Goal: Task Accomplishment & Management: Complete application form

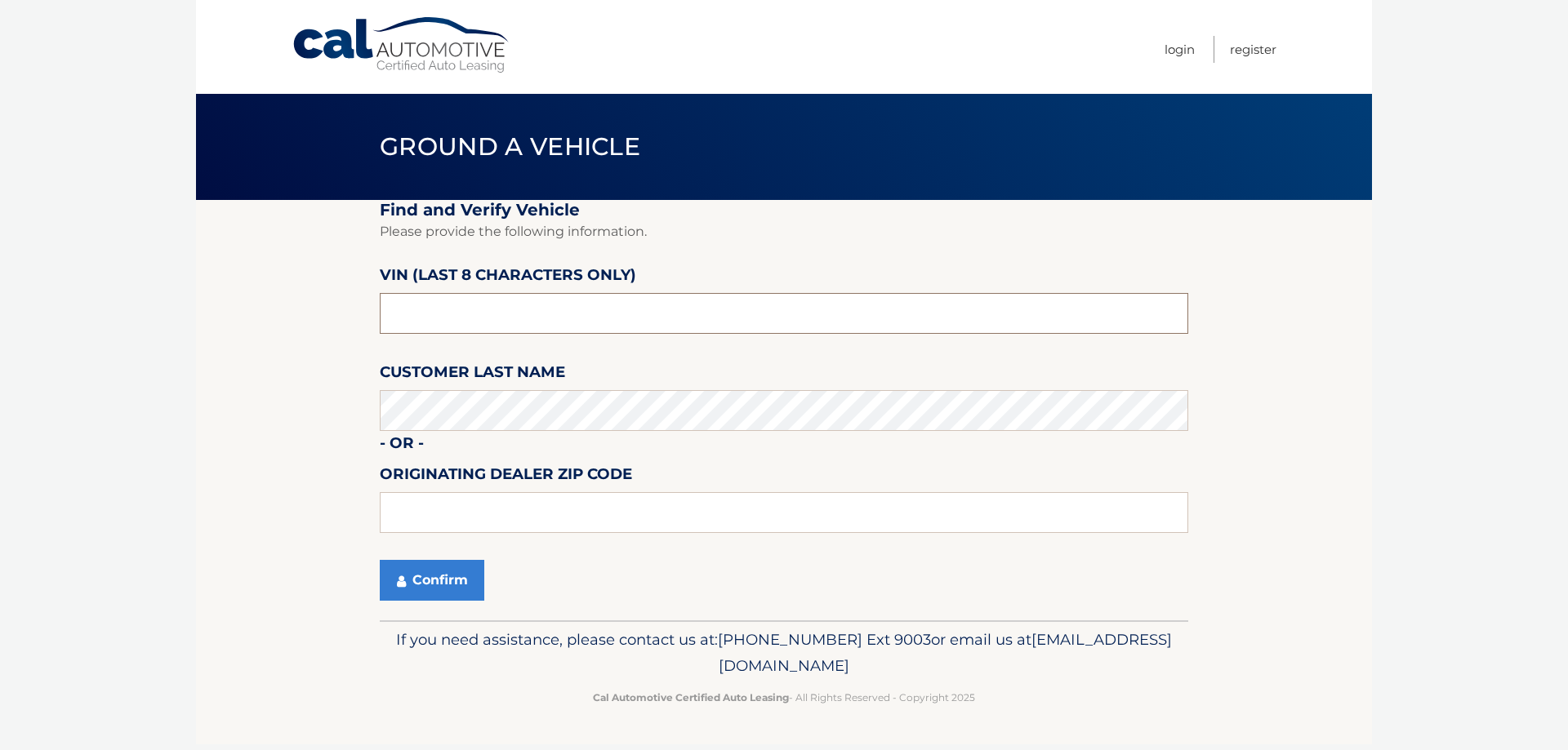
click at [532, 327] on input "text" at bounding box center [784, 313] width 808 height 41
click at [487, 296] on input "text" at bounding box center [784, 313] width 808 height 41
click at [457, 315] on input "text" at bounding box center [784, 313] width 808 height 41
click at [461, 514] on input "text" at bounding box center [784, 513] width 808 height 41
type input "33317"
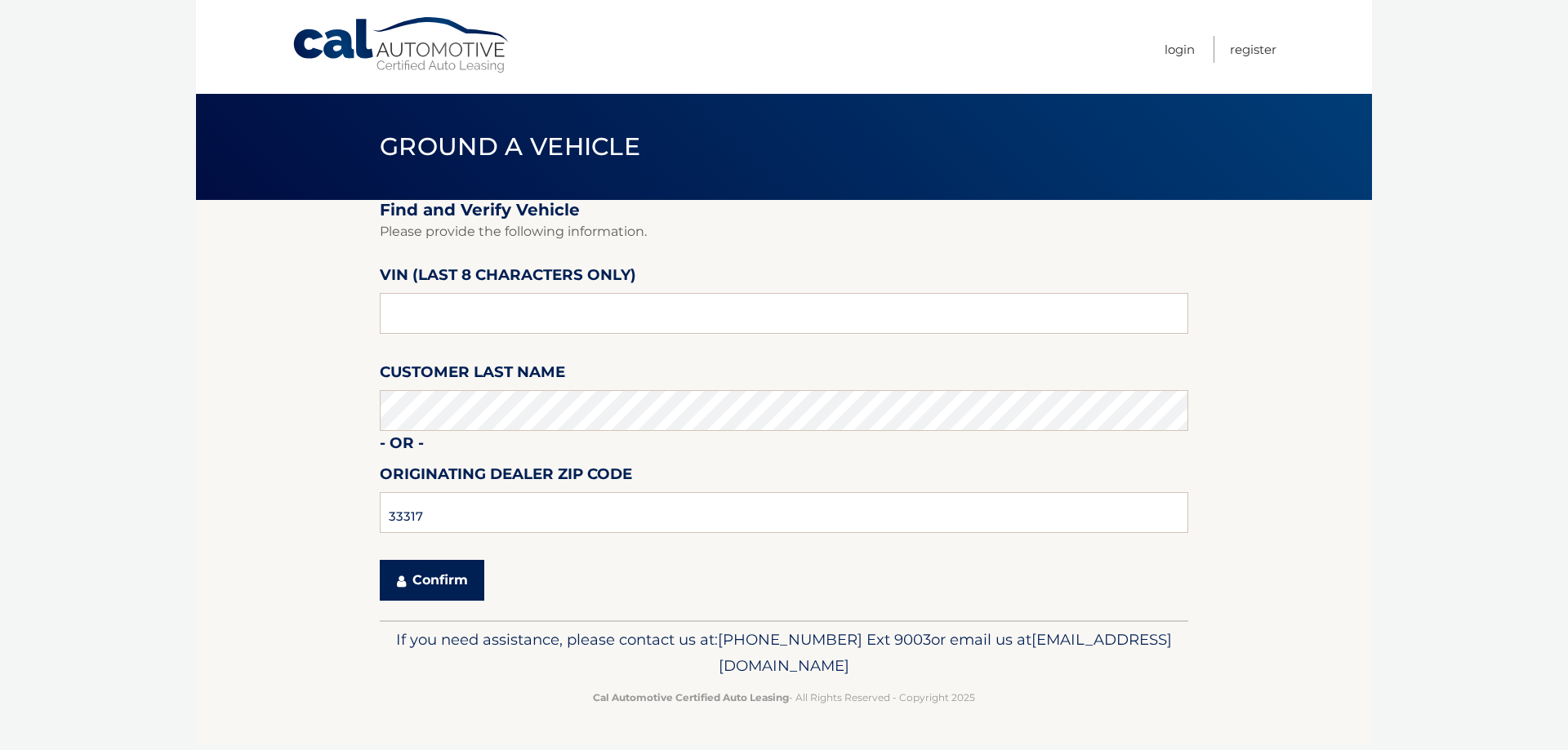
click at [444, 587] on button "Confirm" at bounding box center [432, 580] width 104 height 41
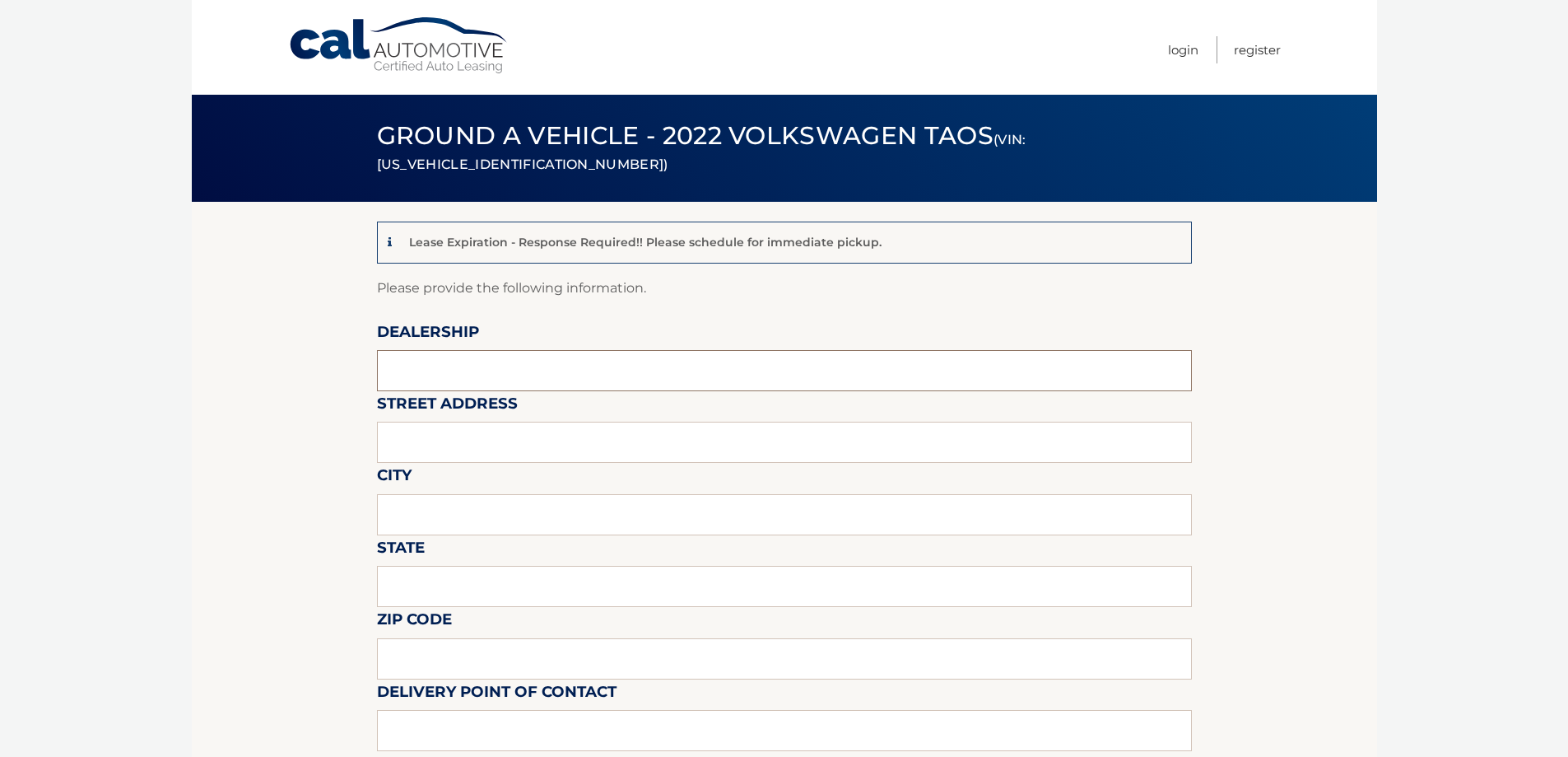
click at [502, 373] on input "text" at bounding box center [784, 371] width 815 height 41
type input "[PERSON_NAME] VW"
click at [506, 439] on input "text" at bounding box center [784, 442] width 815 height 41
type input "[STREET_ADDRESS]"
click at [526, 514] on input "text" at bounding box center [784, 515] width 815 height 41
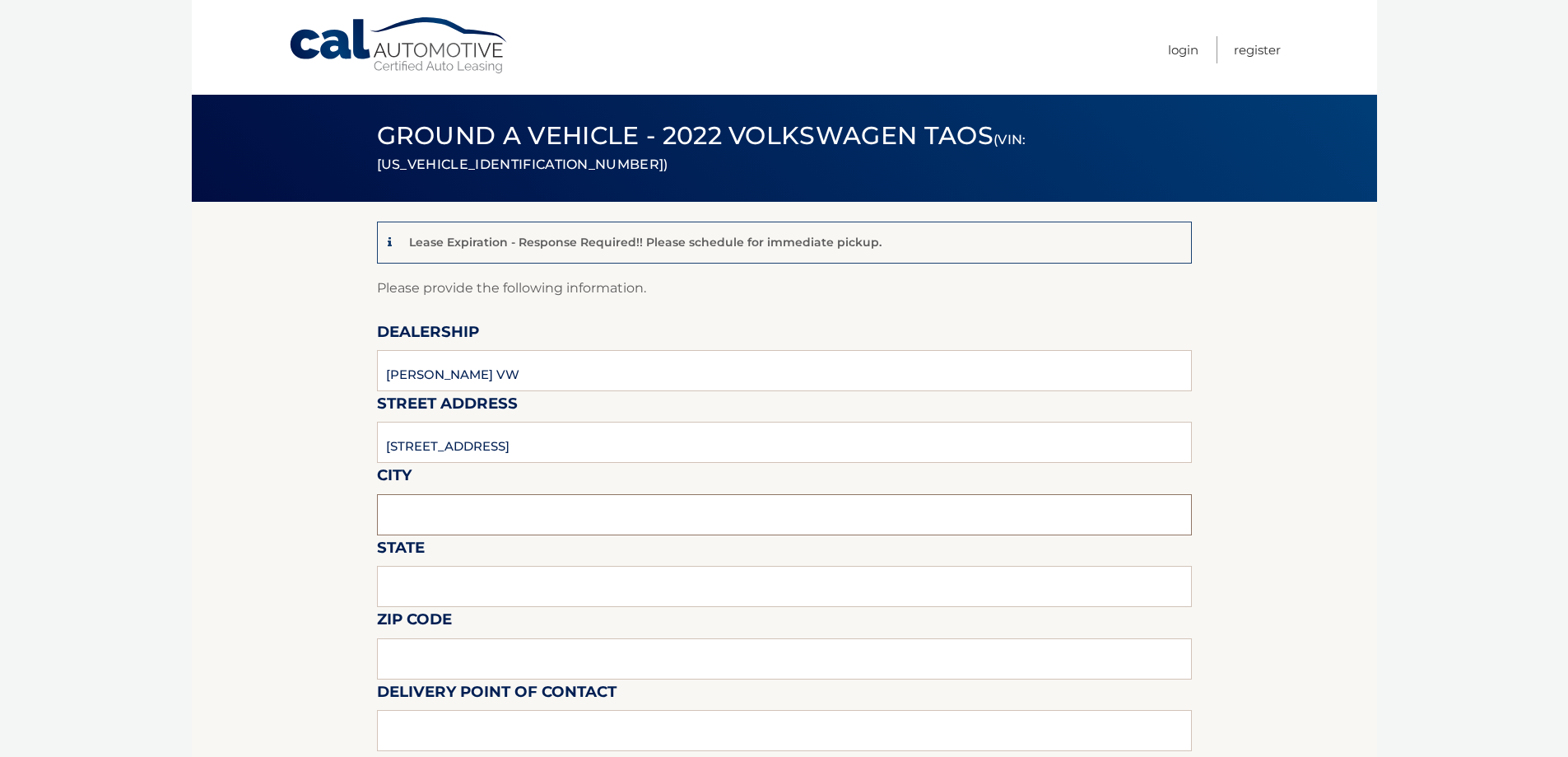
type input "[PERSON_NAME]"
click at [513, 588] on input "text" at bounding box center [784, 586] width 815 height 41
type input "FL"
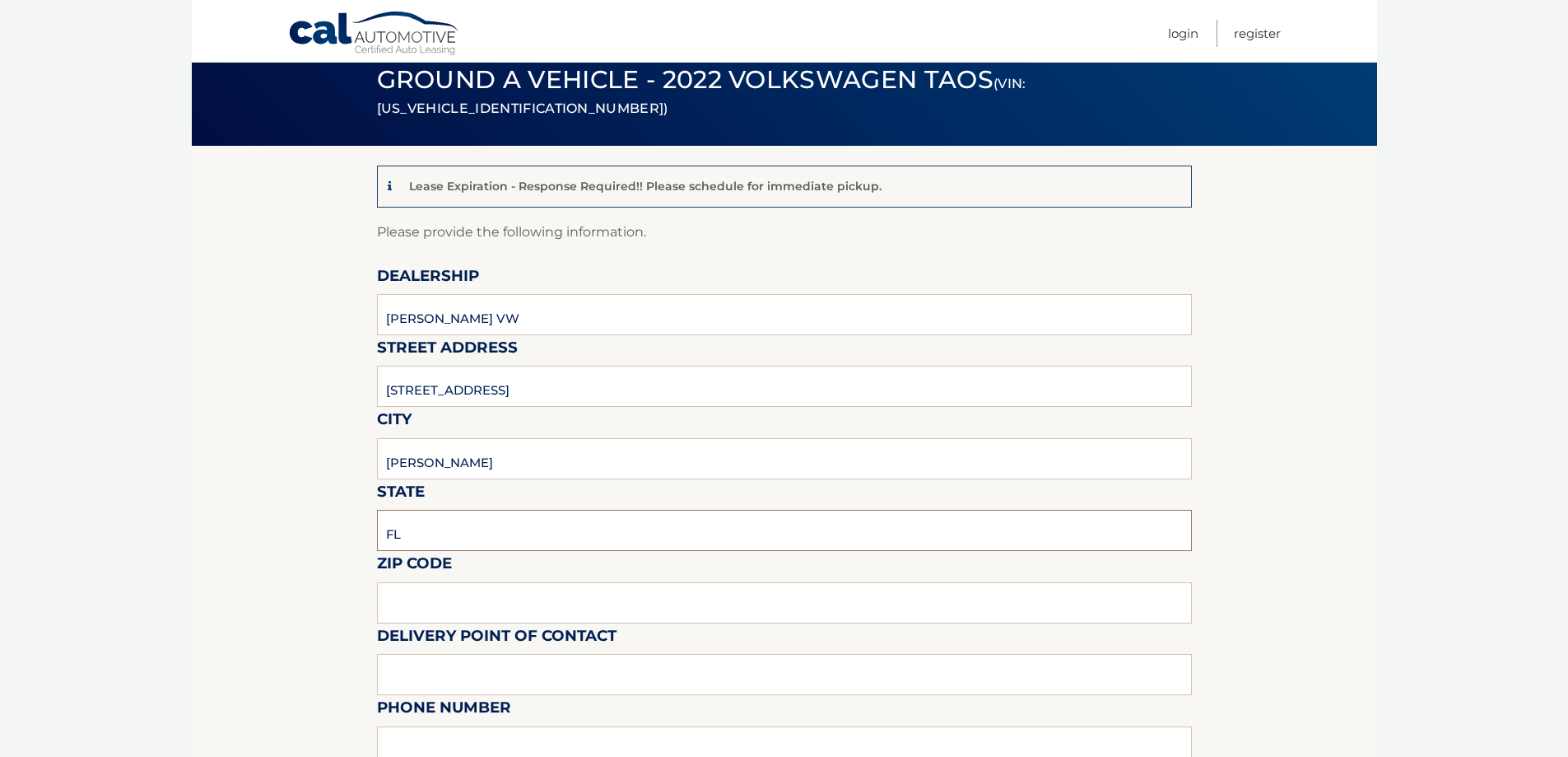
scroll to position [165, 0]
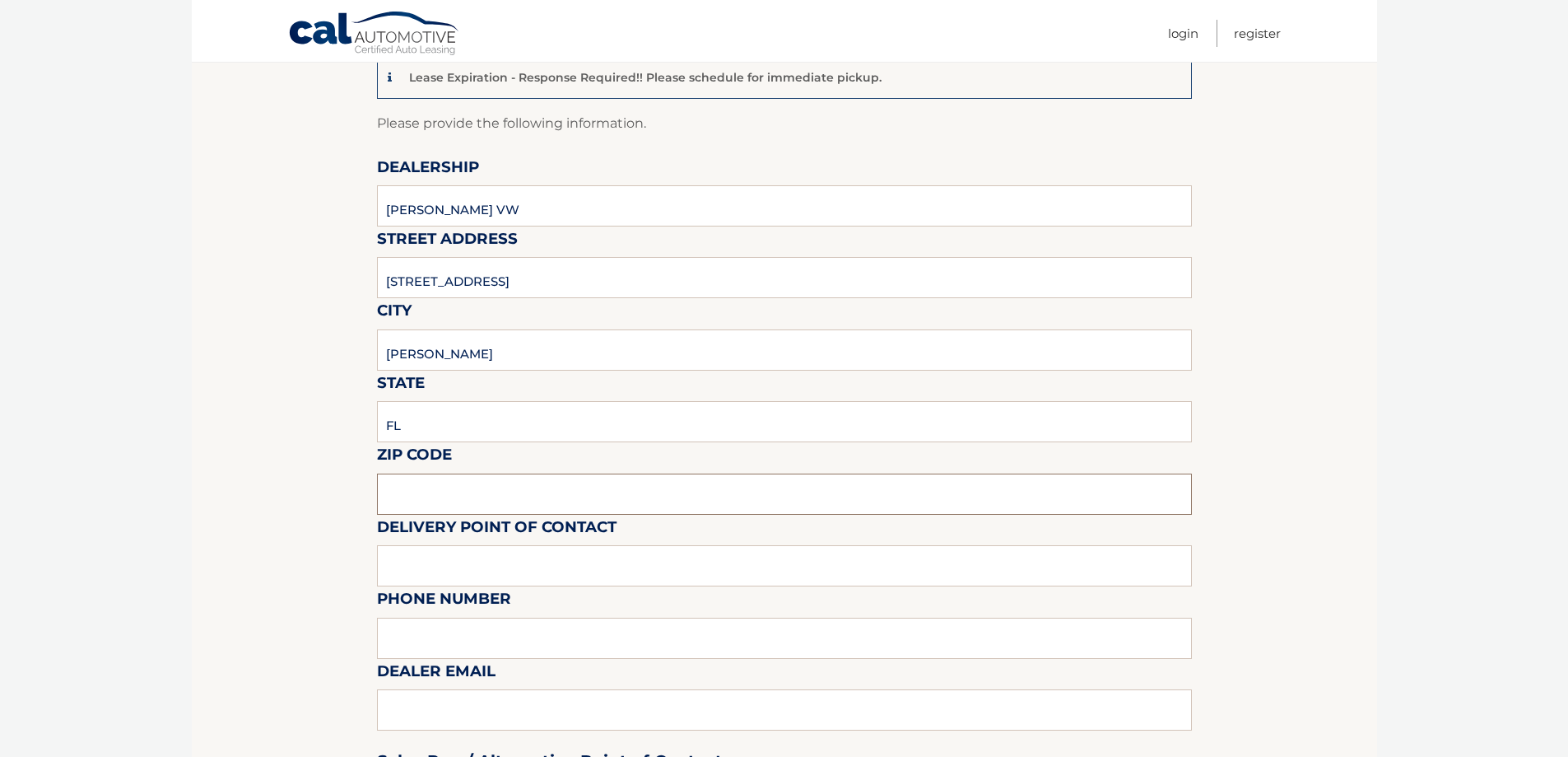
click at [510, 512] on input "text" at bounding box center [784, 494] width 815 height 41
type input "34994"
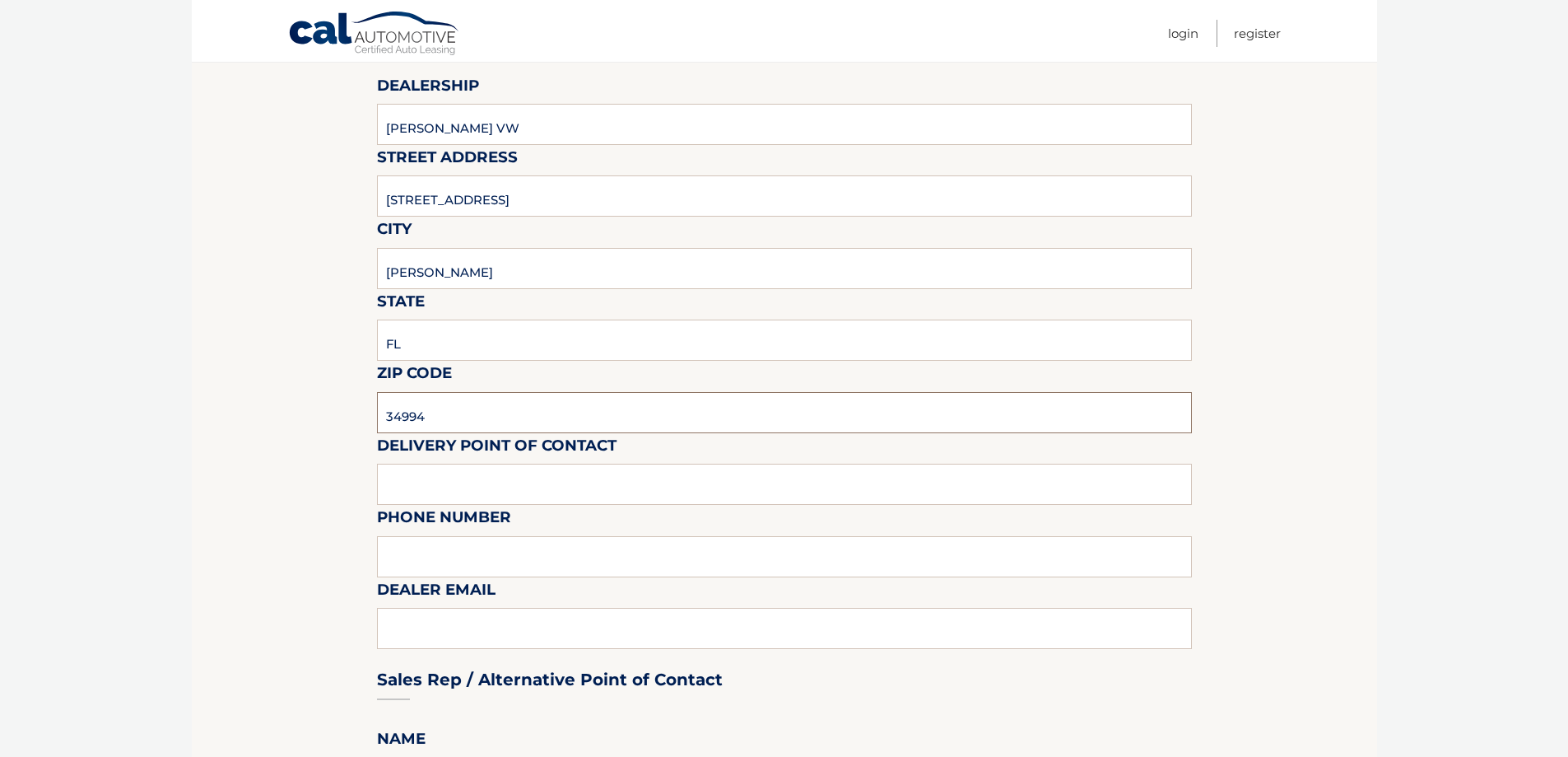
scroll to position [247, 0]
click at [504, 475] on input "text" at bounding box center [784, 484] width 815 height 41
type input "[PERSON_NAME]/[PERSON_NAME]"
click at [511, 552] on input "text" at bounding box center [784, 556] width 815 height 41
type input "7722187007"
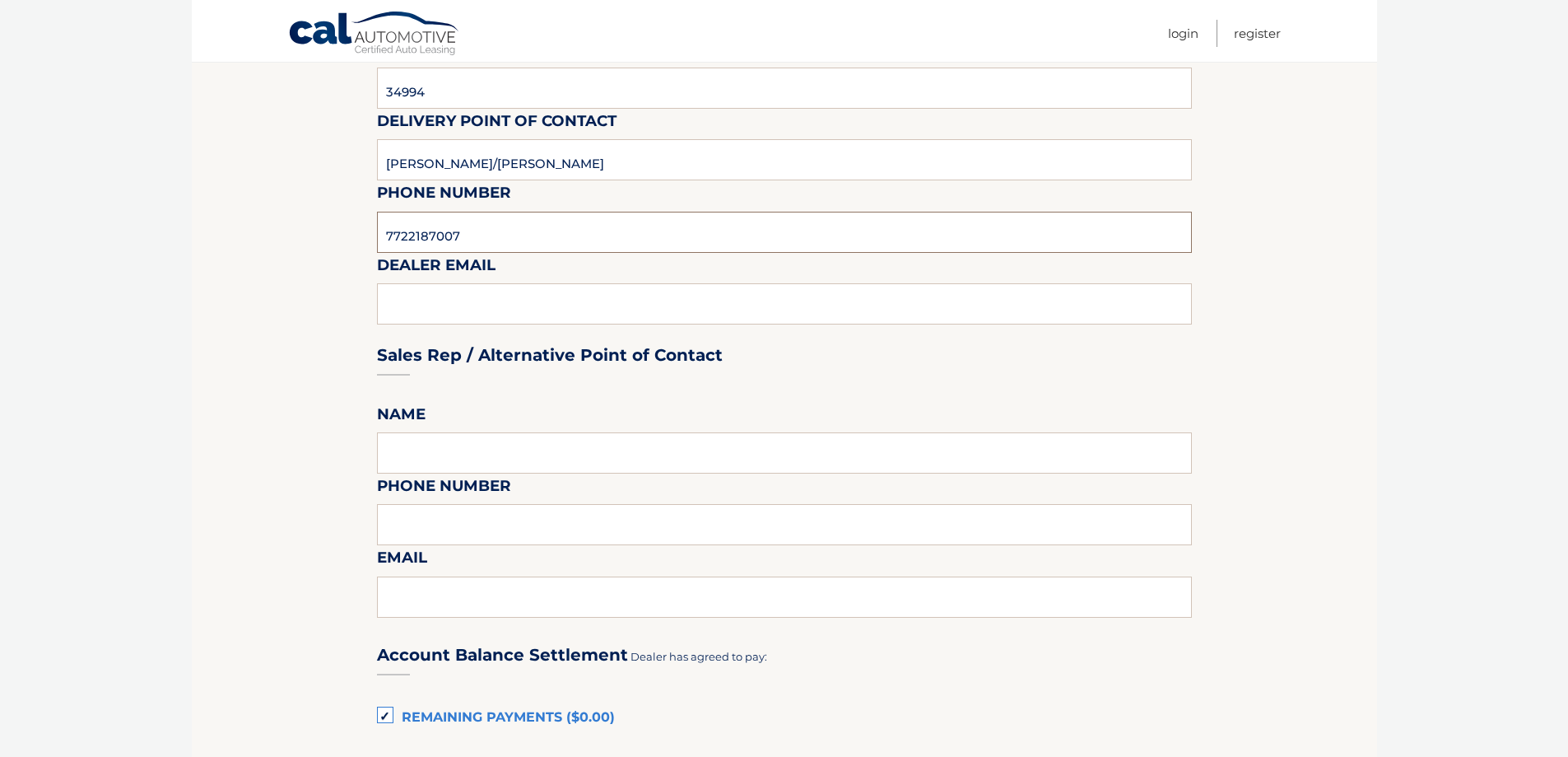
scroll to position [659, 0]
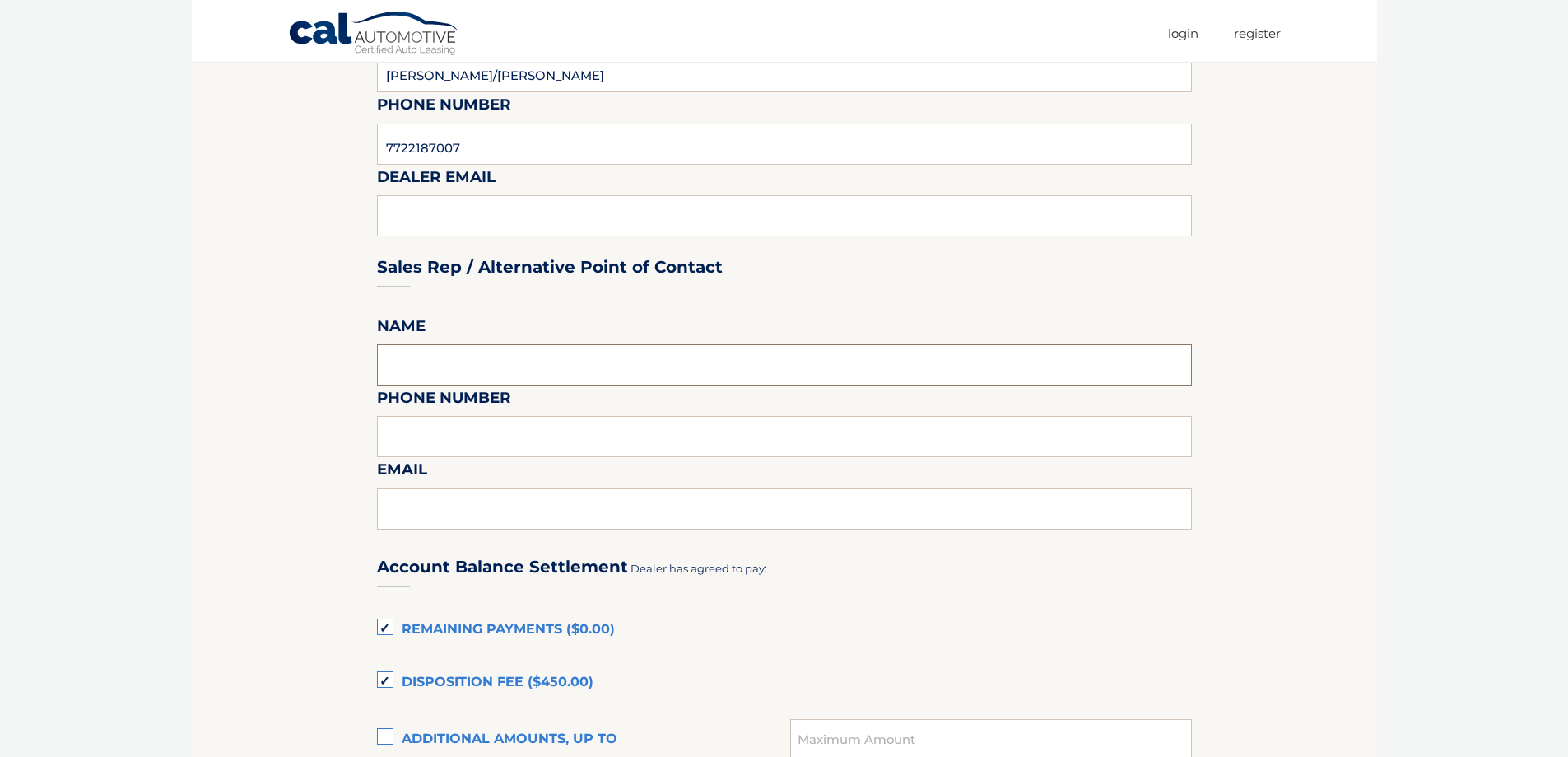
click at [517, 371] on input "text" at bounding box center [784, 365] width 815 height 41
type input "[PERSON_NAME] OR [PERSON_NAME] AT [PERSON_NAME] VW"
click at [539, 450] on input "text" at bounding box center [784, 436] width 815 height 41
type input "7722187007"
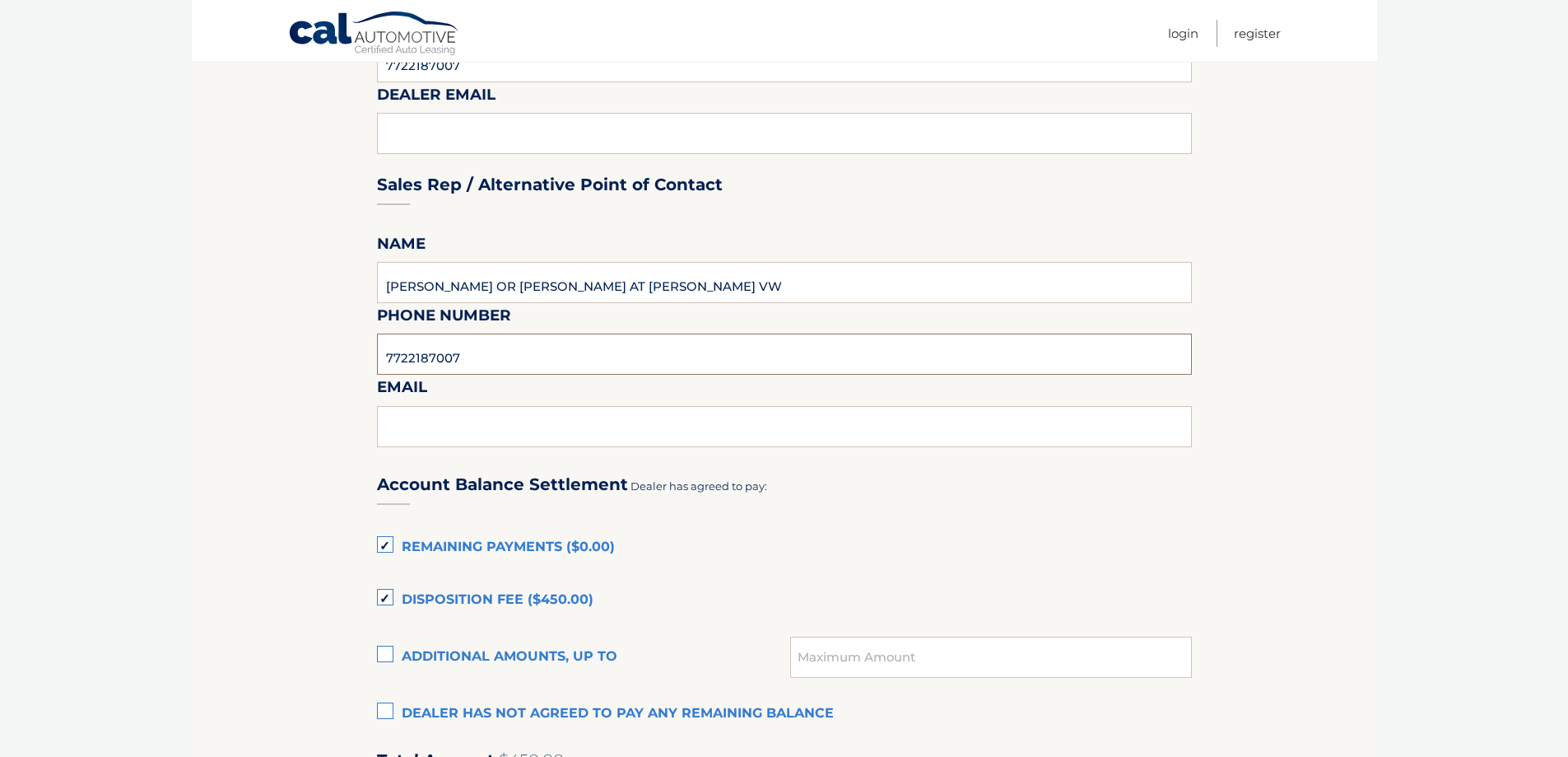
scroll to position [988, 0]
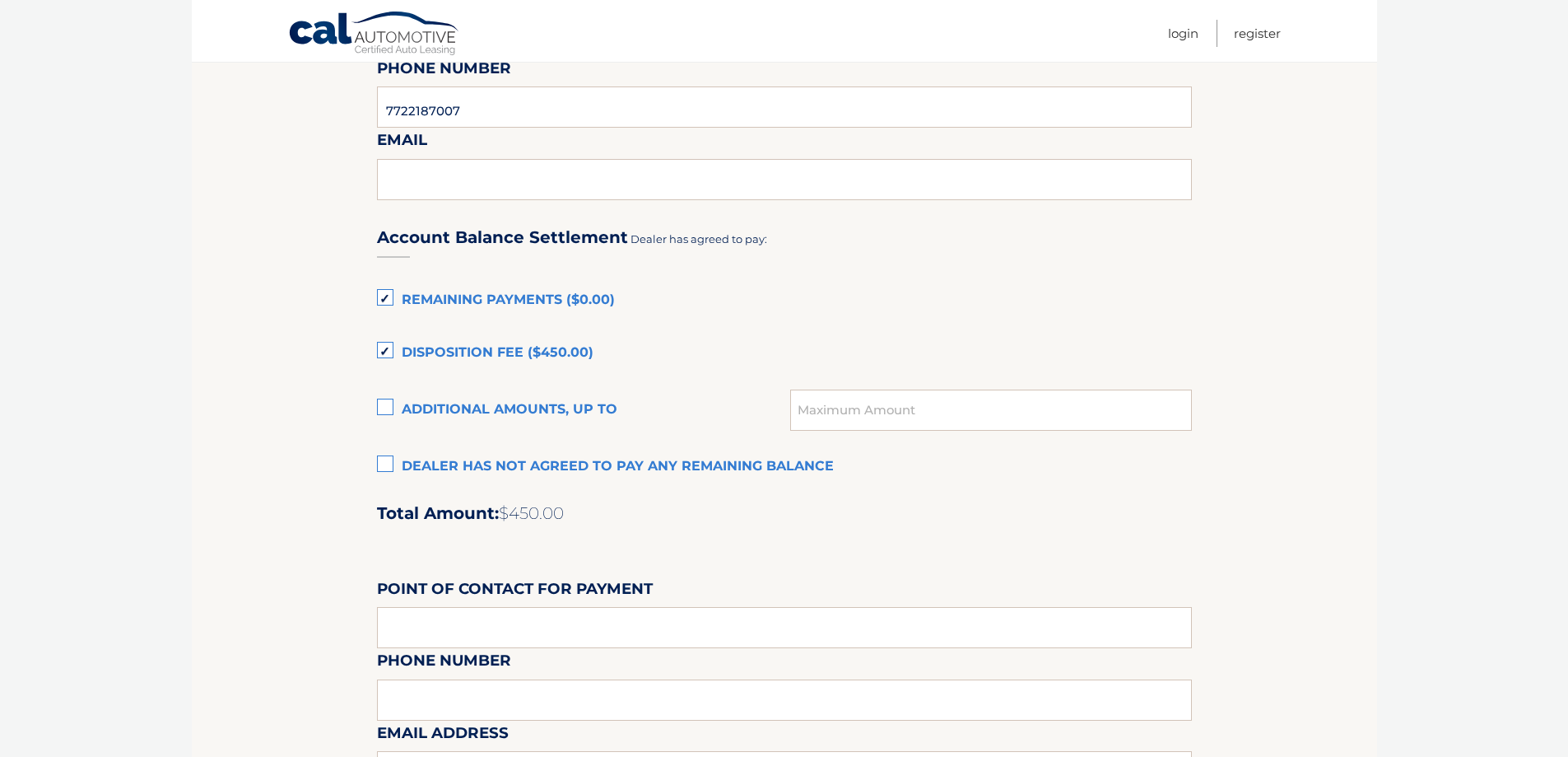
click at [388, 461] on label "Dealer has not agreed to pay any remaining balance" at bounding box center [784, 466] width 815 height 33
click at [0, 0] on input "Dealer has not agreed to pay any remaining balance" at bounding box center [0, 0] width 0 height 0
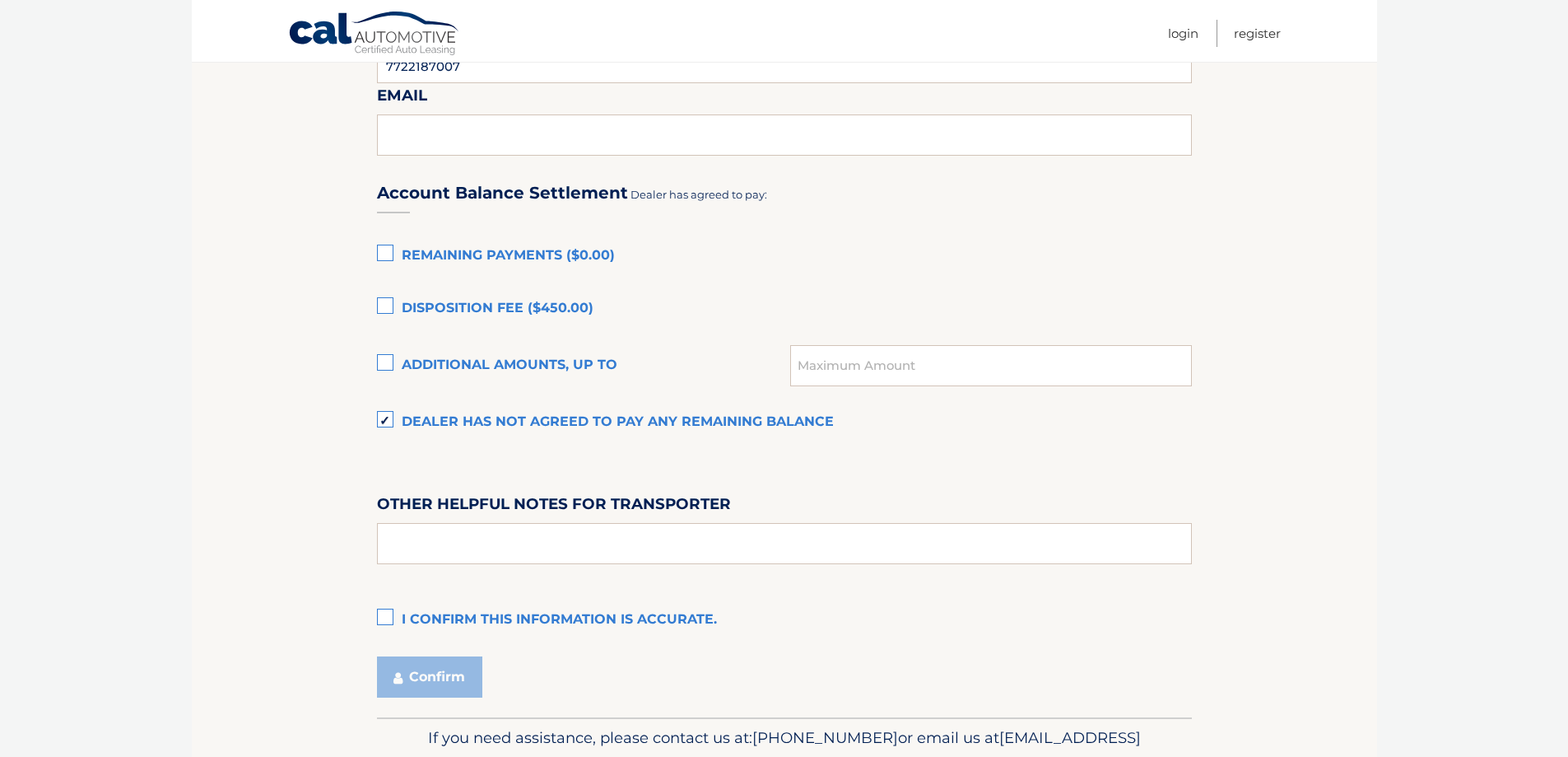
scroll to position [1119, 0]
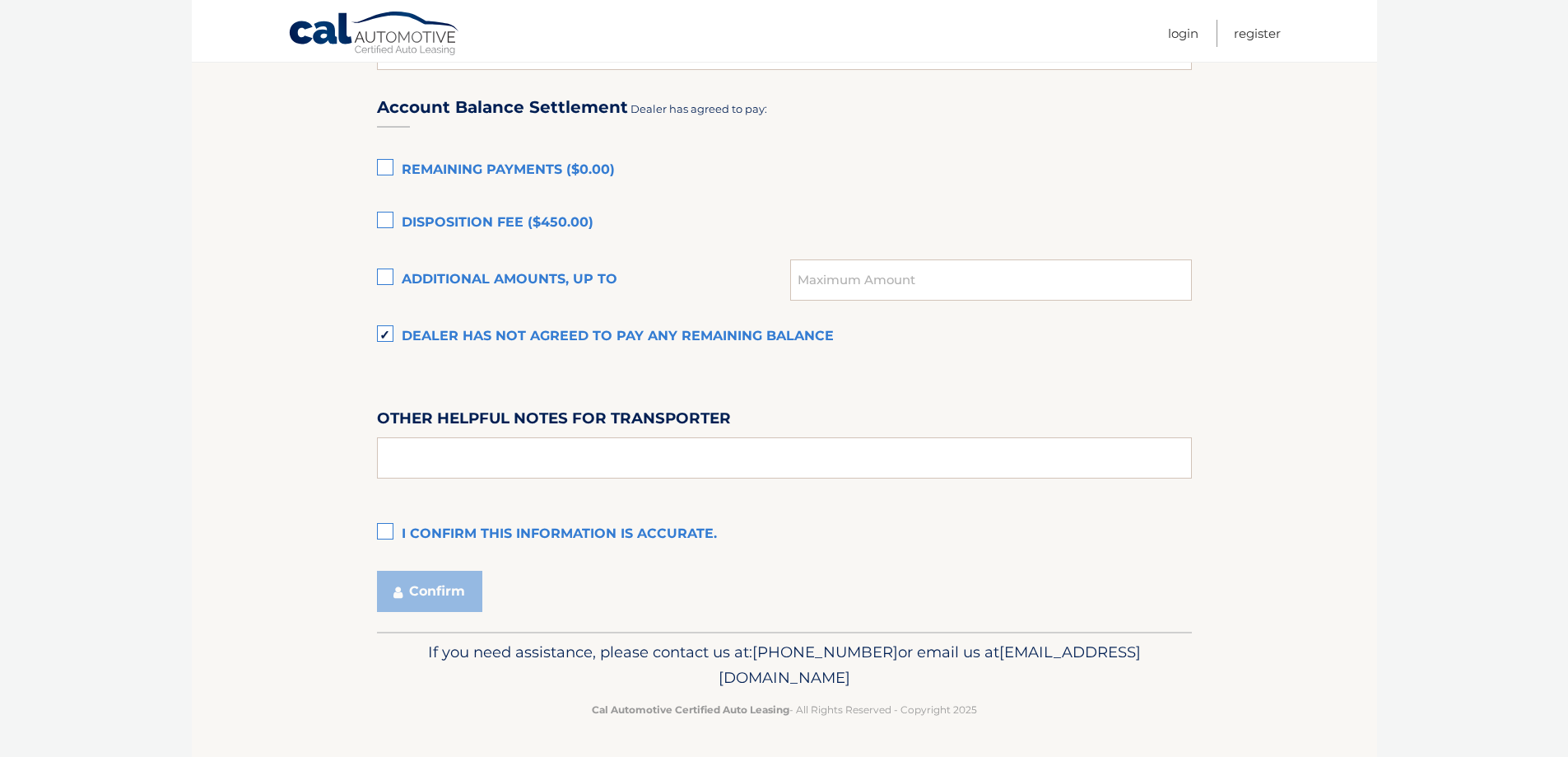
click at [382, 534] on label "I confirm this information is accurate." at bounding box center [784, 534] width 815 height 33
click at [0, 0] on input "I confirm this information is accurate." at bounding box center [0, 0] width 0 height 0
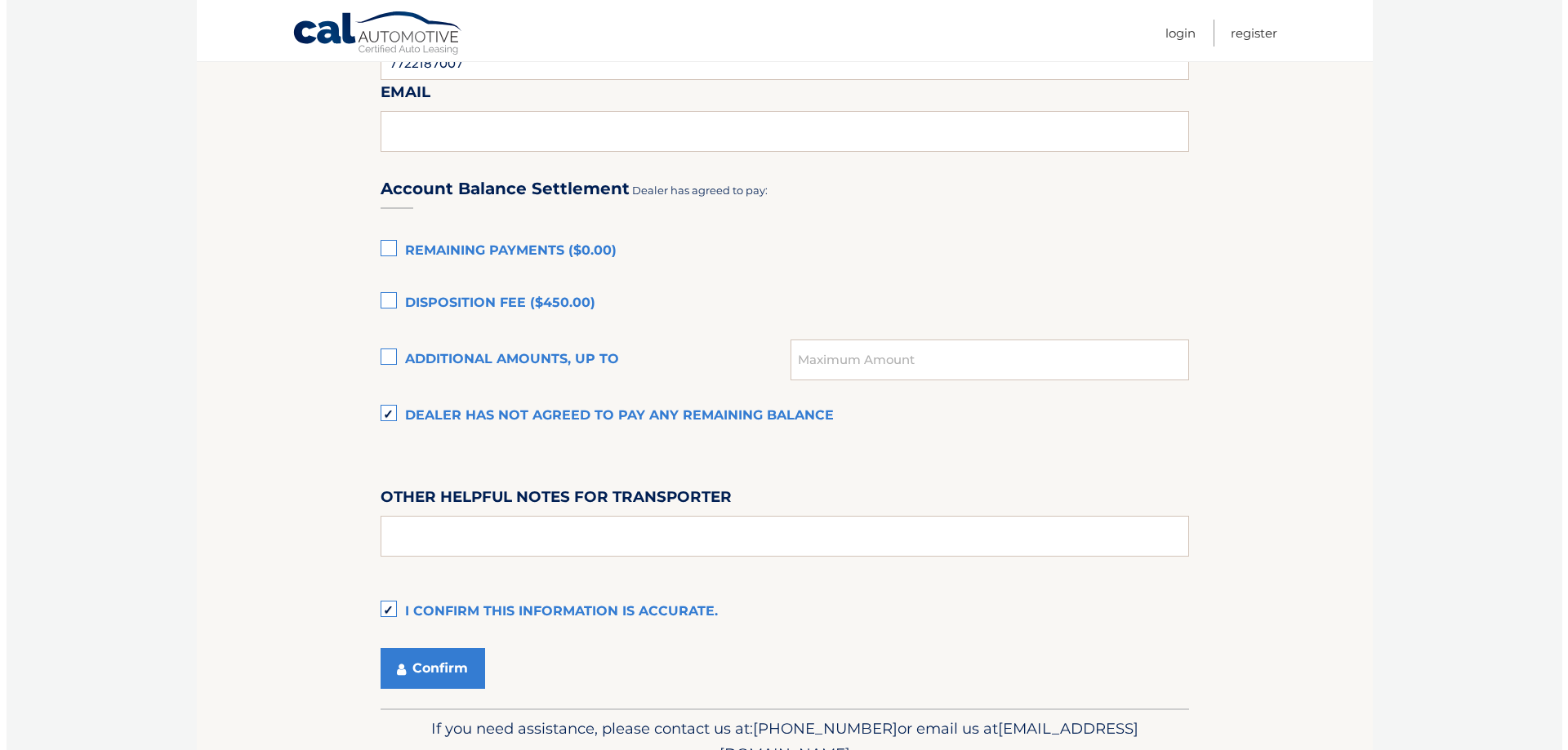
scroll to position [1027, 0]
click at [433, 664] on button "Confirm" at bounding box center [426, 668] width 104 height 41
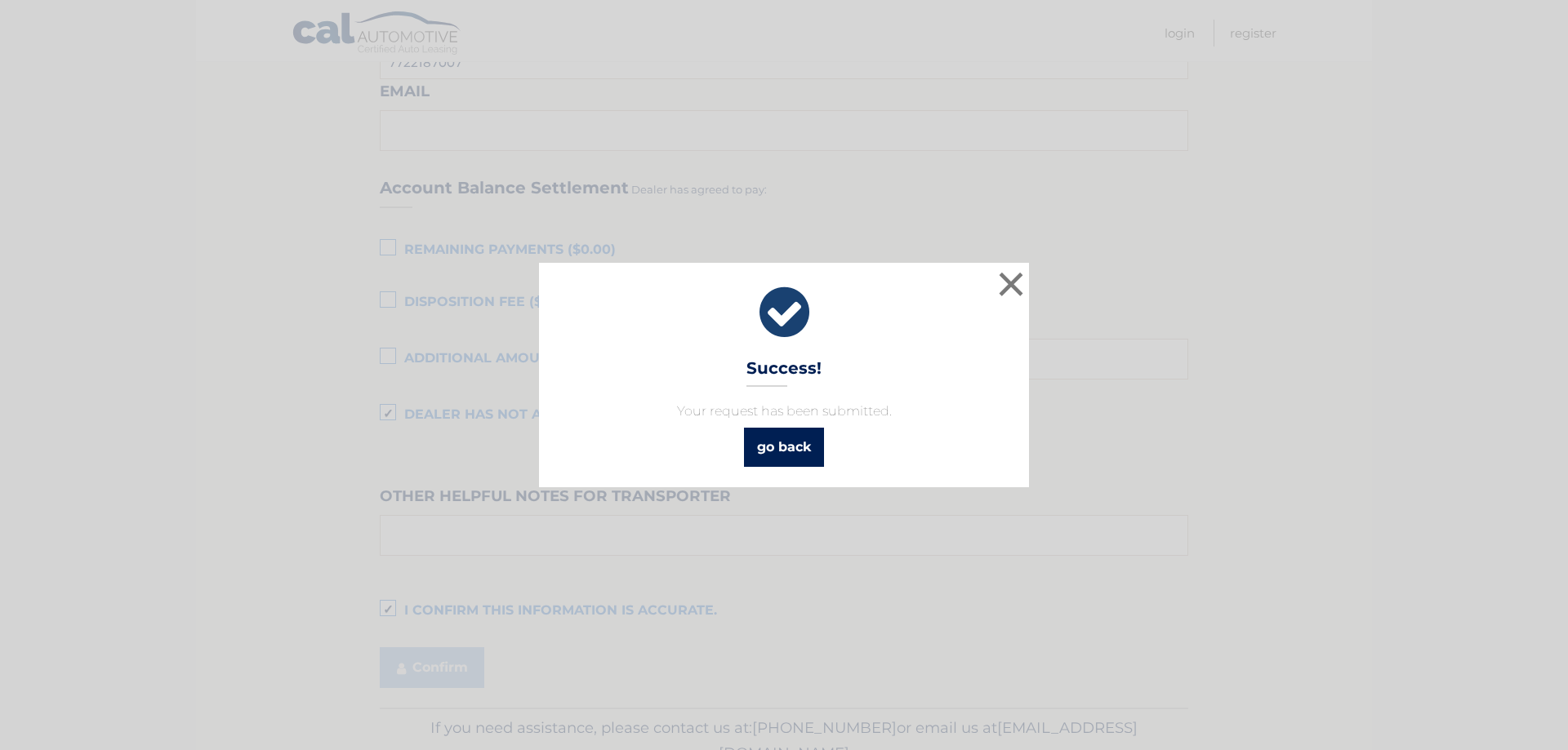
click at [778, 448] on link "go back" at bounding box center [784, 447] width 80 height 39
